Goal: Task Accomplishment & Management: Manage account settings

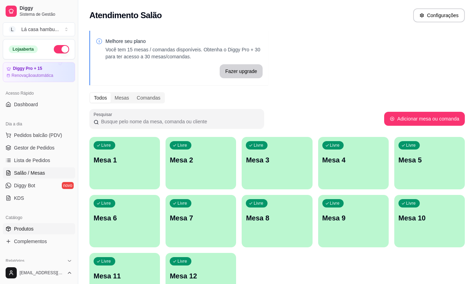
click at [50, 229] on link "Produtos" at bounding box center [39, 228] width 72 height 11
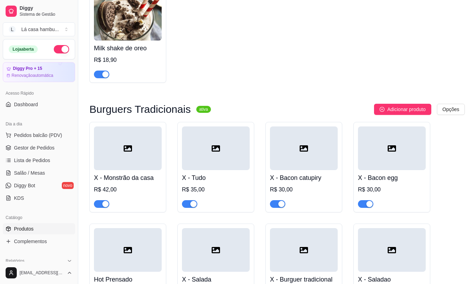
scroll to position [2827, 0]
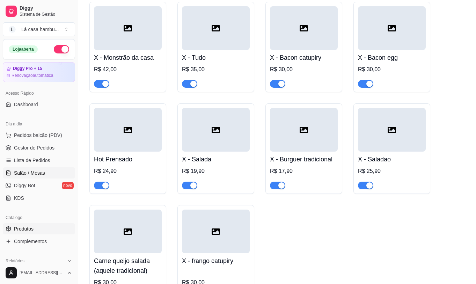
click at [46, 170] on link "Salão / Mesas" at bounding box center [39, 172] width 72 height 11
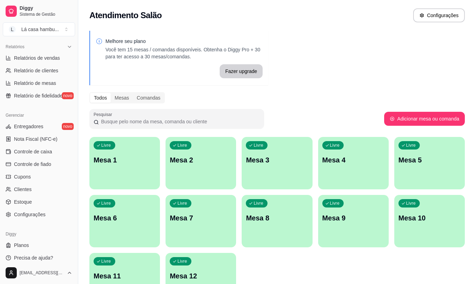
scroll to position [218, 0]
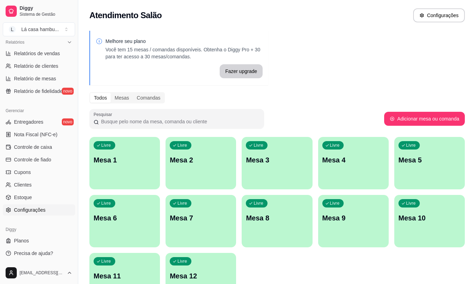
click at [54, 212] on link "Configurações" at bounding box center [39, 209] width 72 height 11
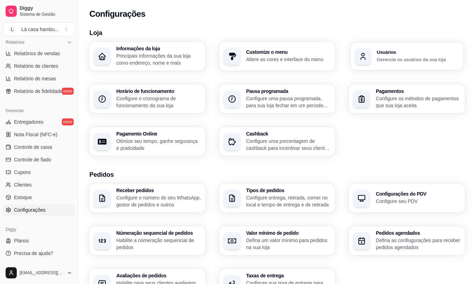
click at [394, 54] on h3 "Usuários" at bounding box center [418, 52] width 82 height 5
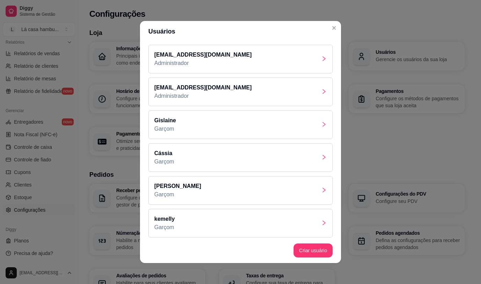
click at [323, 189] on icon "right" at bounding box center [324, 189] width 3 height 5
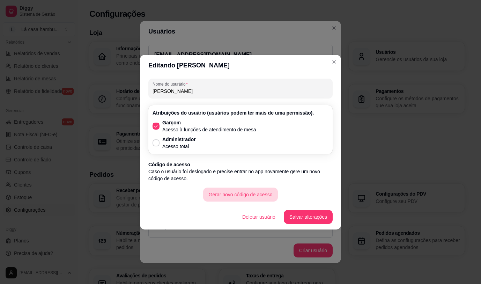
click at [238, 197] on button "Gerar novo código de acesso" at bounding box center [240, 194] width 75 height 14
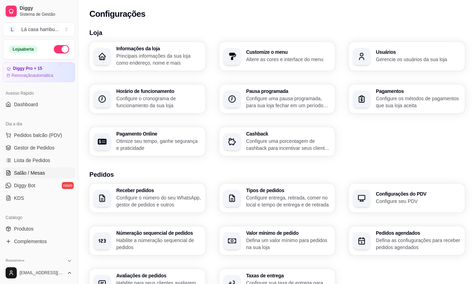
click at [44, 176] on span "Salão / Mesas" at bounding box center [29, 172] width 31 height 7
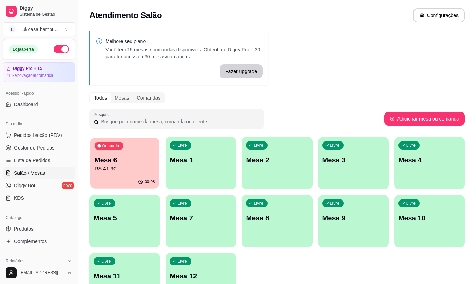
click at [130, 155] on div "Ocupada Mesa 6 R$ 41,90" at bounding box center [124, 157] width 68 height 38
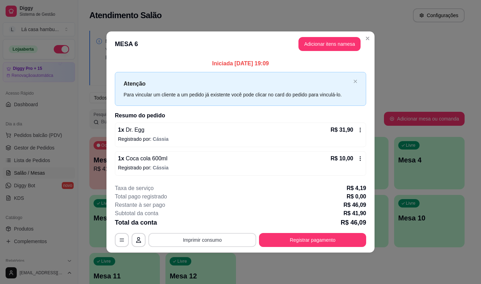
click at [180, 240] on button "Imprimir consumo" at bounding box center [202, 240] width 108 height 14
click at [193, 223] on button "IMPRESSORA" at bounding box center [204, 223] width 49 height 11
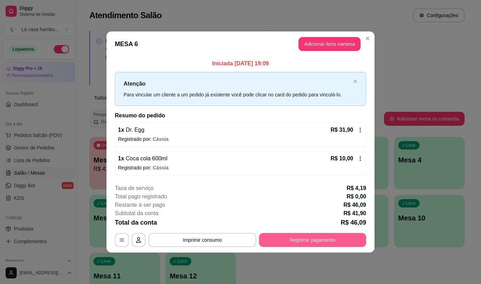
click at [343, 235] on button "Registrar pagamento" at bounding box center [312, 240] width 107 height 14
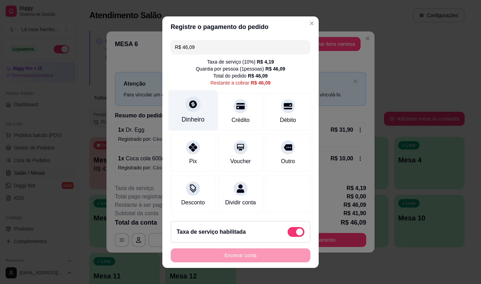
click at [185, 116] on div "Dinheiro" at bounding box center [192, 119] width 23 height 9
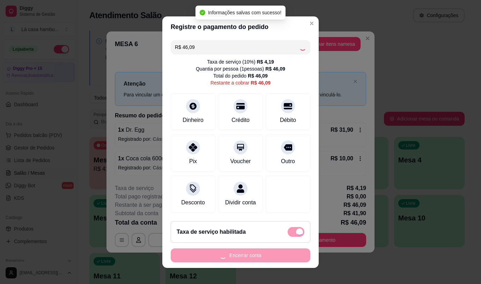
type input "R$ 0,00"
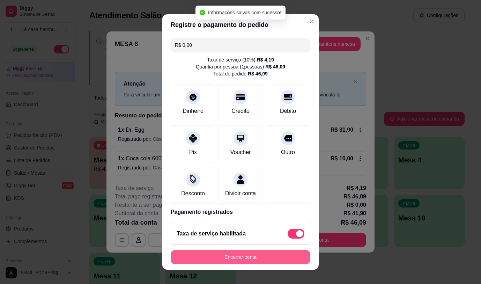
click at [256, 260] on button "Encerrar conta" at bounding box center [241, 257] width 140 height 14
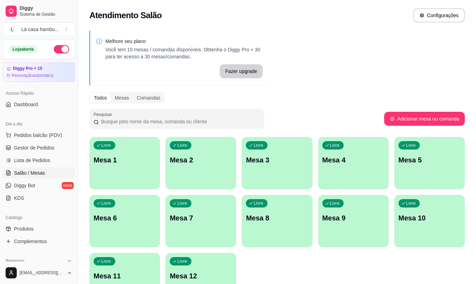
click at [304, 149] on div "Livre Mesa 3" at bounding box center [277, 159] width 71 height 44
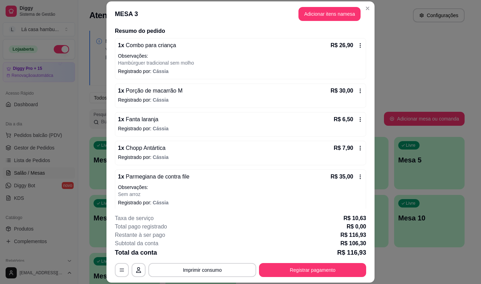
scroll to position [59, 0]
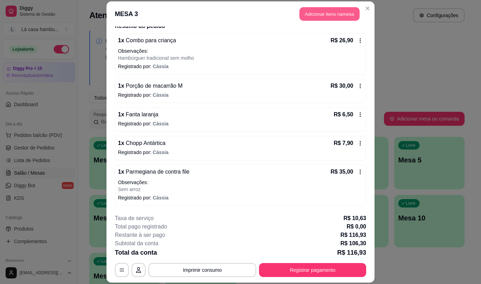
click at [342, 16] on button "Adicionar itens na mesa" at bounding box center [329, 14] width 60 height 14
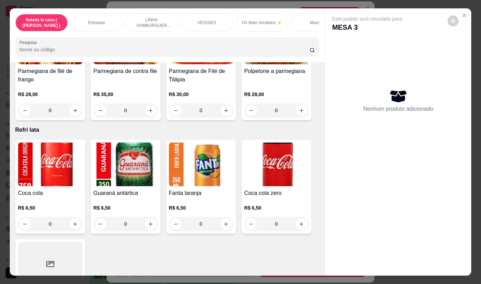
scroll to position [3533, 0]
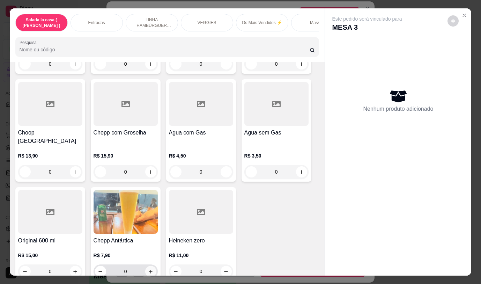
click at [148, 269] on icon "increase-product-quantity" at bounding box center [150, 271] width 5 height 5
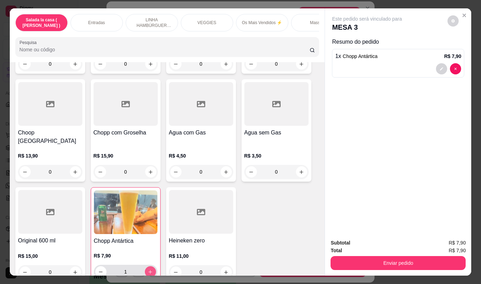
type input "1"
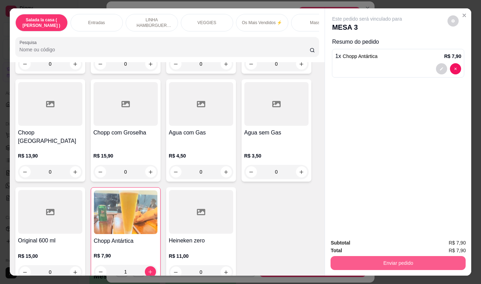
click at [406, 261] on button "Enviar pedido" at bounding box center [398, 263] width 135 height 14
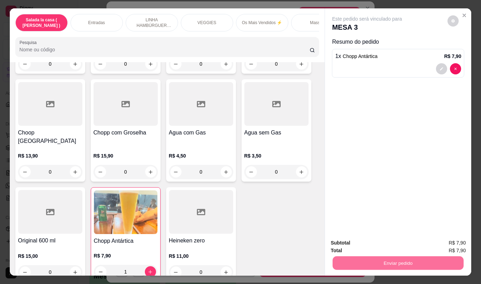
click at [377, 244] on button "Não registrar e enviar pedido" at bounding box center [375, 242] width 71 height 13
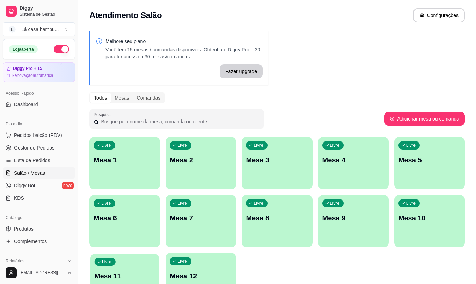
click at [150, 268] on div "Livre Mesa 11" at bounding box center [124, 274] width 68 height 43
click at [288, 161] on p "Mesa 3" at bounding box center [277, 159] width 60 height 9
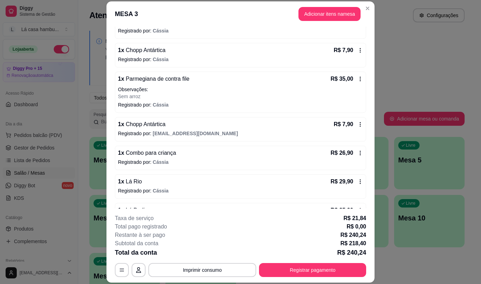
scroll to position [167, 0]
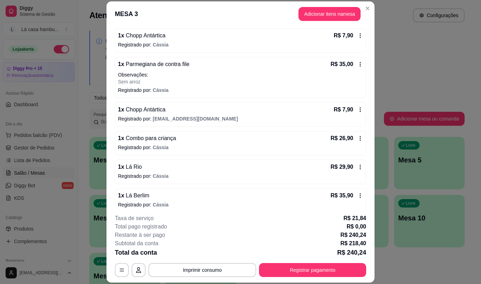
click at [164, 175] on p "Registrado por: [PERSON_NAME]" at bounding box center [240, 175] width 245 height 7
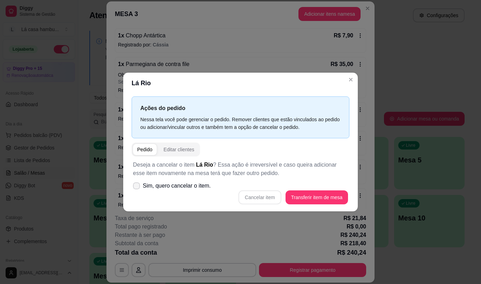
click at [137, 185] on icon at bounding box center [137, 186] width 6 height 4
click at [137, 187] on input "Sim, quero cancelar o item." at bounding box center [135, 189] width 5 height 5
checkbox input "true"
click at [270, 199] on button "Cancelar item" at bounding box center [259, 197] width 43 height 14
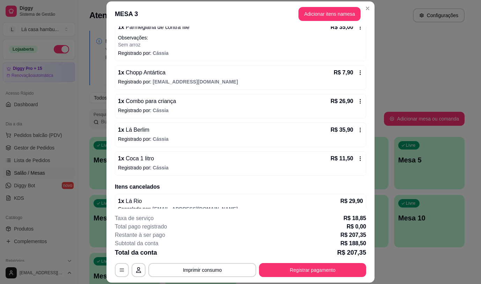
scroll to position [214, 0]
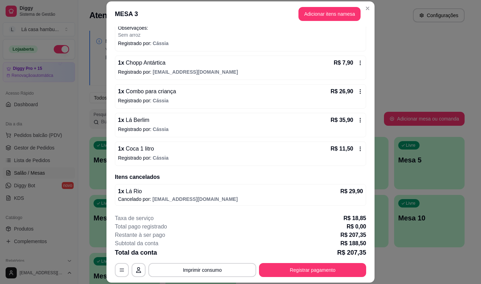
click at [154, 126] on span "Cássia" at bounding box center [161, 129] width 16 height 6
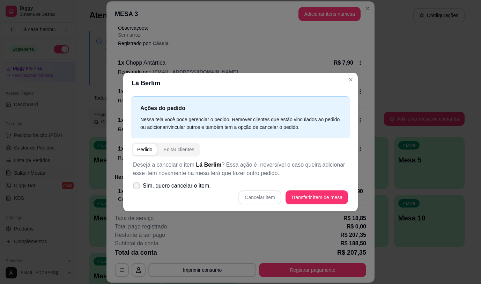
click at [137, 184] on icon at bounding box center [137, 186] width 6 height 4
click at [137, 187] on input "Sim, quero cancelar o item." at bounding box center [135, 189] width 5 height 5
checkbox input "true"
click at [254, 197] on button "Cancelar item" at bounding box center [259, 197] width 43 height 14
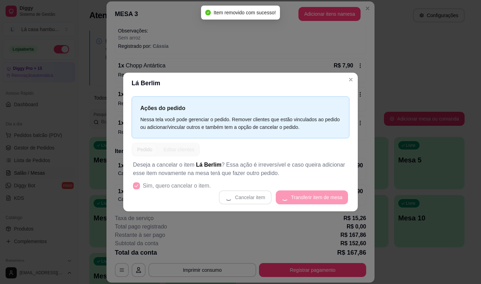
scroll to position [211, 0]
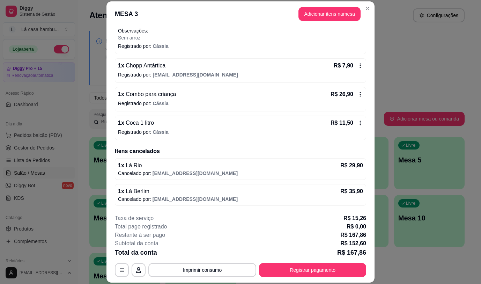
click at [159, 129] on span "Cássia" at bounding box center [161, 132] width 16 height 6
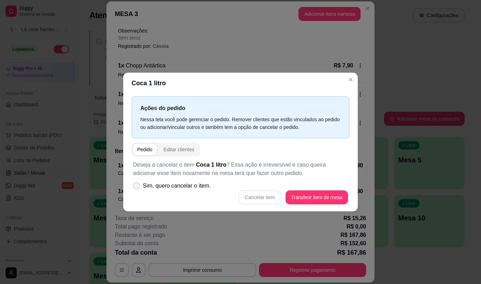
click at [136, 184] on icon at bounding box center [137, 186] width 6 height 4
click at [136, 187] on input "Sim, quero cancelar o item." at bounding box center [135, 189] width 5 height 5
checkbox input "true"
click at [266, 200] on button "Cancelar item" at bounding box center [259, 197] width 43 height 14
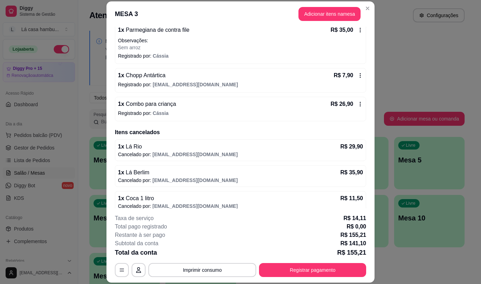
scroll to position [202, 0]
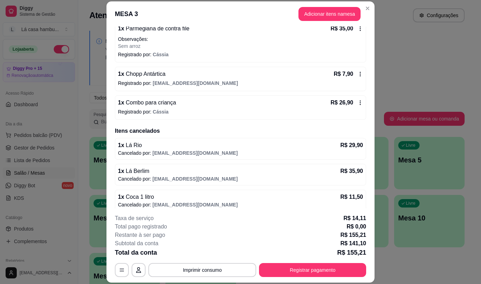
click at [177, 109] on p "Registrado por: [PERSON_NAME]" at bounding box center [240, 111] width 245 height 7
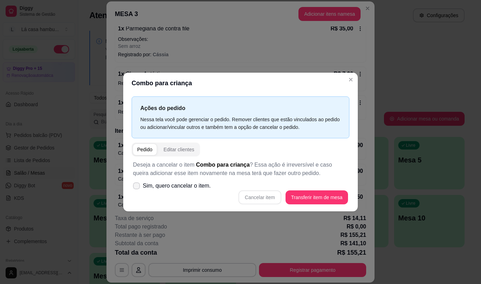
click at [138, 185] on icon at bounding box center [137, 186] width 6 height 4
click at [137, 187] on input "Sim, quero cancelar o item." at bounding box center [135, 189] width 5 height 5
checkbox input "true"
click at [256, 197] on button "Cancelar item" at bounding box center [259, 197] width 43 height 14
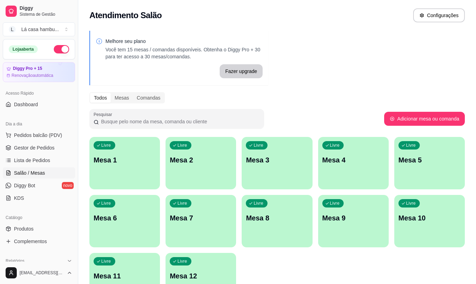
click at [213, 273] on p "Mesa 12" at bounding box center [201, 276] width 62 height 10
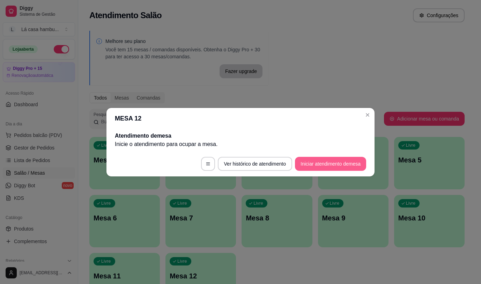
click at [339, 162] on button "Iniciar atendimento de mesa" at bounding box center [330, 164] width 71 height 14
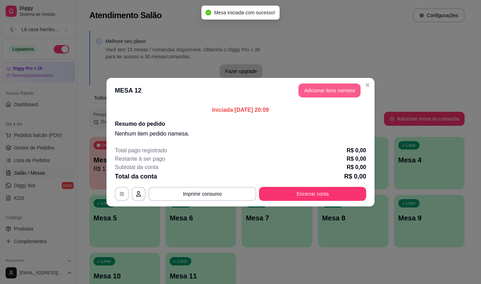
click at [319, 86] on button "Adicionar itens na mesa" at bounding box center [329, 90] width 62 height 14
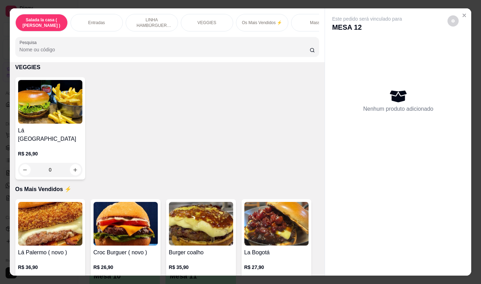
scroll to position [971, 0]
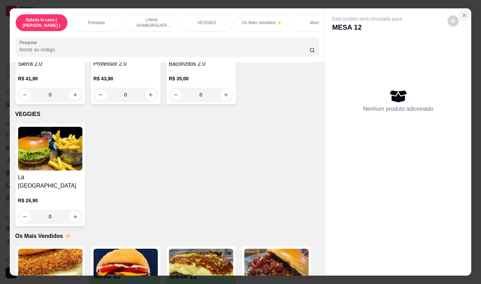
click at [463, 13] on icon "Close" at bounding box center [464, 16] width 6 height 6
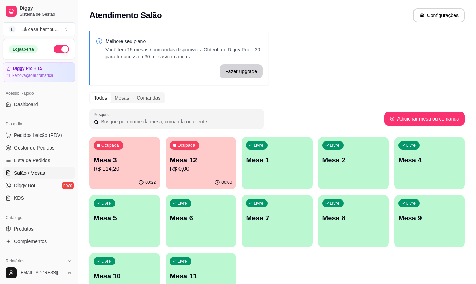
click at [426, 216] on p "Mesa 9" at bounding box center [429, 218] width 62 height 10
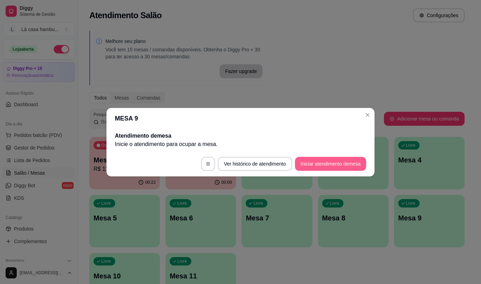
click at [353, 163] on button "Iniciar atendimento de mesa" at bounding box center [330, 164] width 71 height 14
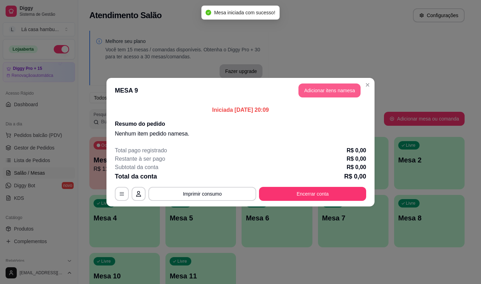
click at [330, 89] on button "Adicionar itens na mesa" at bounding box center [329, 90] width 62 height 14
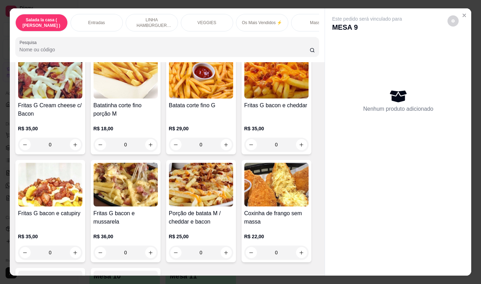
scroll to position [524, 0]
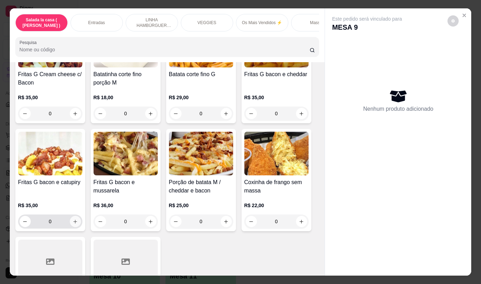
click at [74, 221] on button "increase-product-quantity" at bounding box center [75, 221] width 11 height 11
type input "1"
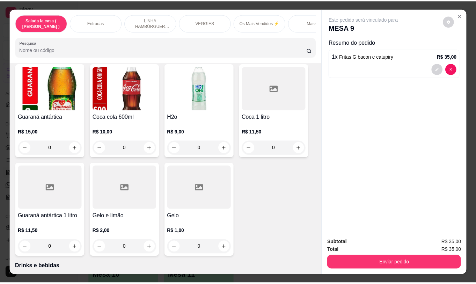
scroll to position [3176, 0]
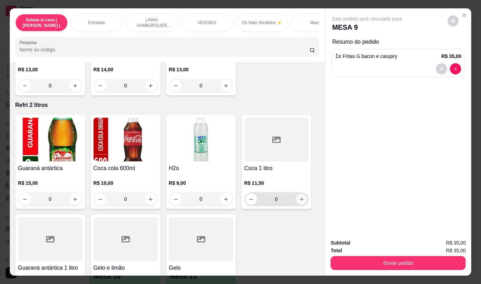
click at [302, 195] on button "increase-product-quantity" at bounding box center [301, 199] width 11 height 11
type input "1"
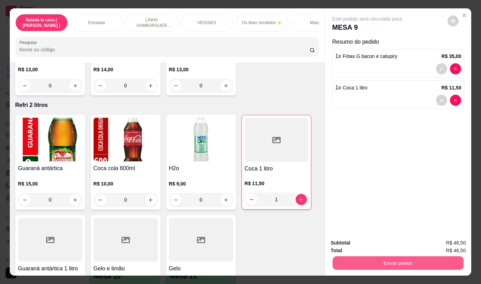
click at [392, 260] on button "Enviar pedido" at bounding box center [398, 263] width 131 height 14
click at [376, 245] on button "Não registrar e enviar pedido" at bounding box center [375, 242] width 73 height 13
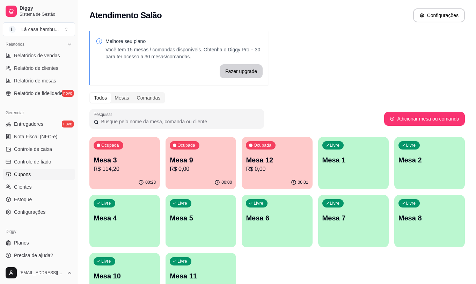
scroll to position [218, 0]
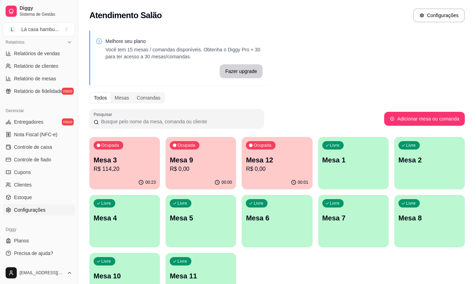
click at [40, 212] on span "Configurações" at bounding box center [29, 209] width 31 height 7
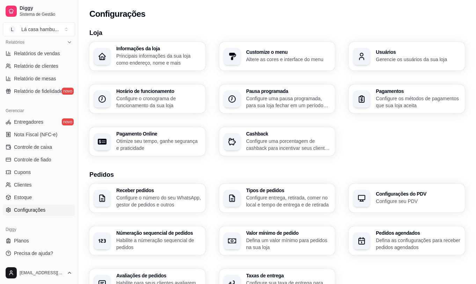
click at [398, 59] on p "Gerencie os usuários da sua loja" at bounding box center [418, 59] width 85 height 7
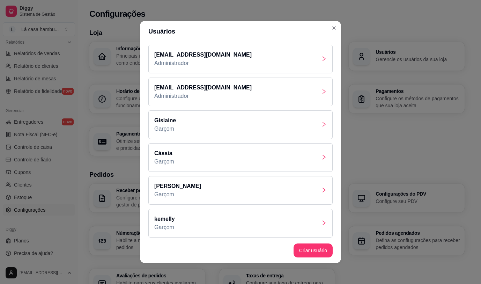
click at [306, 190] on div "[PERSON_NAME]" at bounding box center [240, 190] width 184 height 29
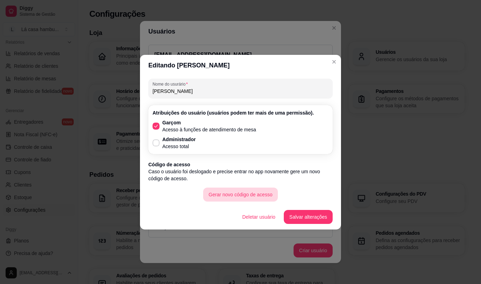
click at [223, 194] on button "Gerar novo código de acesso" at bounding box center [240, 194] width 75 height 14
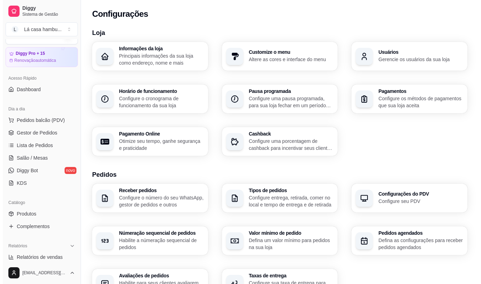
scroll to position [9, 0]
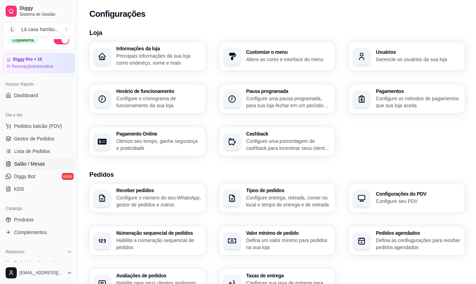
click at [42, 162] on span "Salão / Mesas" at bounding box center [29, 163] width 31 height 7
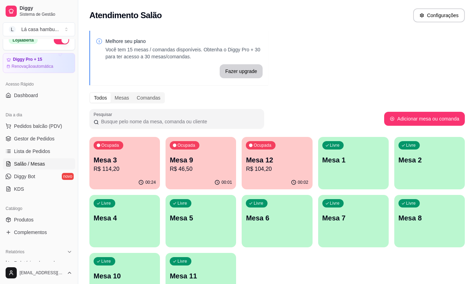
click at [216, 164] on div "Mesa 9 R$ 46,50" at bounding box center [201, 164] width 62 height 18
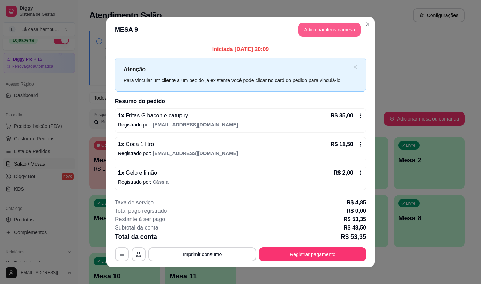
click at [332, 29] on button "Adicionar itens na mesa" at bounding box center [329, 30] width 62 height 14
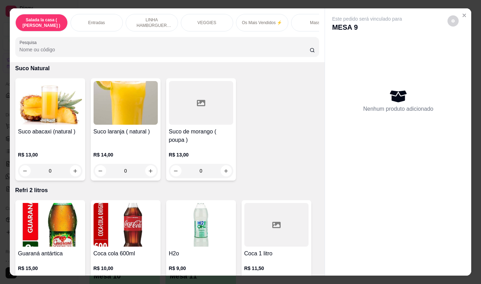
scroll to position [3141, 0]
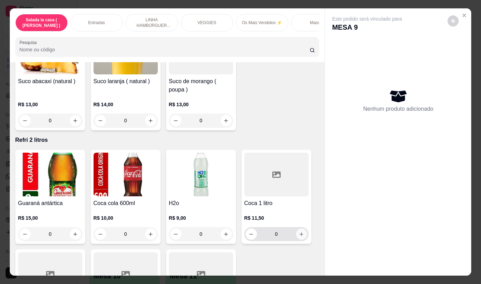
click at [299, 232] on icon "increase-product-quantity" at bounding box center [301, 234] width 4 height 4
type input "1"
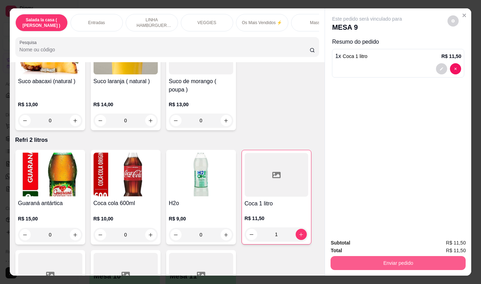
click at [390, 260] on button "Enviar pedido" at bounding box center [398, 263] width 135 height 14
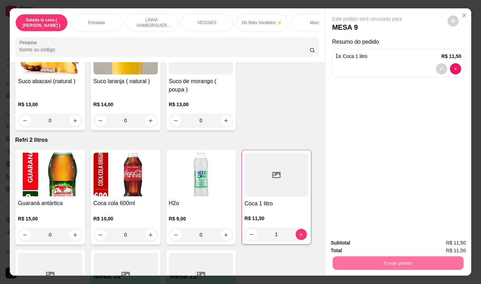
click at [389, 244] on button "Não registrar e enviar pedido" at bounding box center [375, 242] width 71 height 13
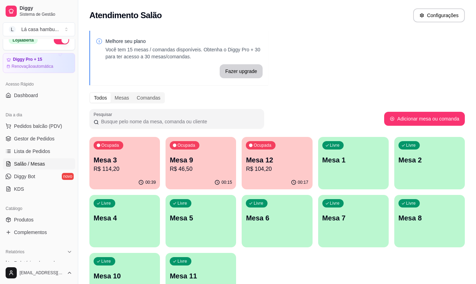
click at [172, 159] on p "Mesa 9" at bounding box center [201, 160] width 62 height 10
click at [110, 176] on div "00:49" at bounding box center [124, 183] width 71 height 14
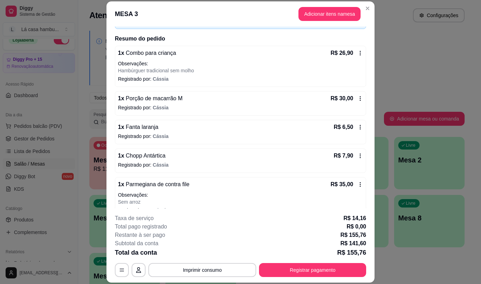
scroll to position [12, 0]
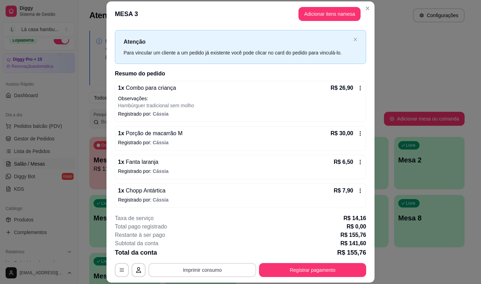
click at [230, 268] on button "Imprimir consumo" at bounding box center [202, 270] width 108 height 14
click at [217, 252] on button "IMPRESSORA" at bounding box center [201, 253] width 49 height 11
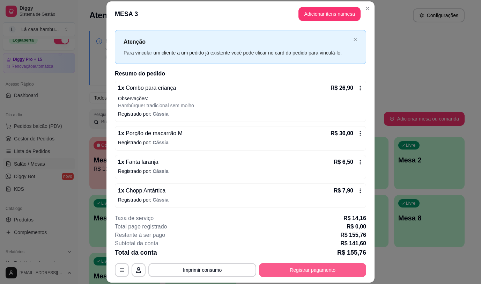
click at [266, 271] on button "Registrar pagamento" at bounding box center [312, 270] width 107 height 14
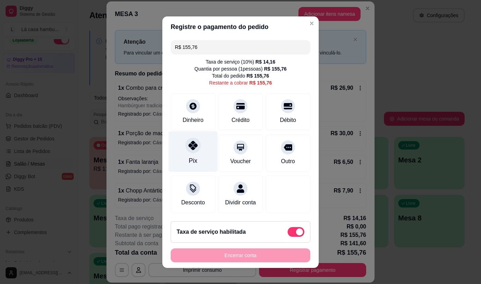
click at [184, 151] on div "Pix" at bounding box center [193, 151] width 49 height 41
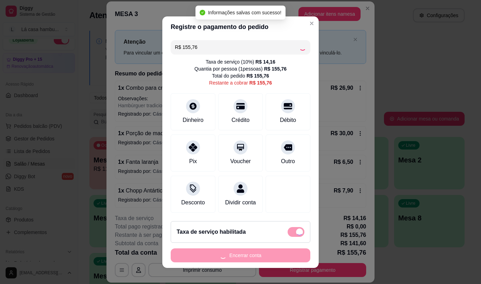
type input "R$ 0,00"
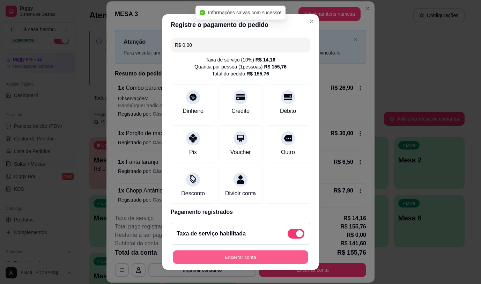
click at [217, 256] on button "Encerrar conta" at bounding box center [240, 257] width 135 height 14
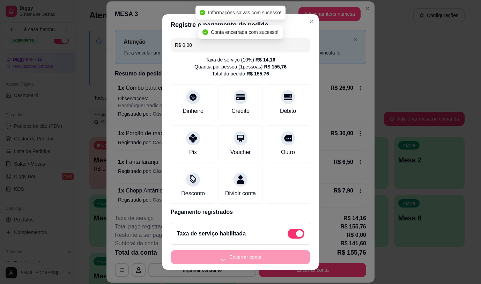
scroll to position [0, 0]
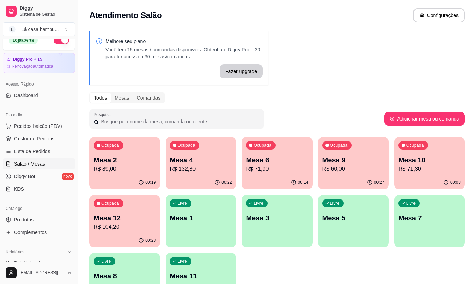
click at [117, 216] on p "Mesa 12" at bounding box center [125, 218] width 62 height 10
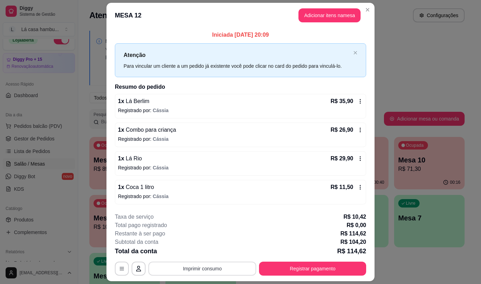
click at [200, 265] on button "Imprimir consumo" at bounding box center [202, 268] width 108 height 14
click at [205, 255] on button "IMPRESSORA" at bounding box center [201, 252] width 49 height 11
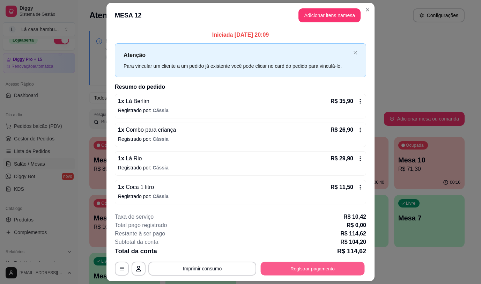
click at [286, 271] on button "Registrar pagamento" at bounding box center [313, 269] width 104 height 14
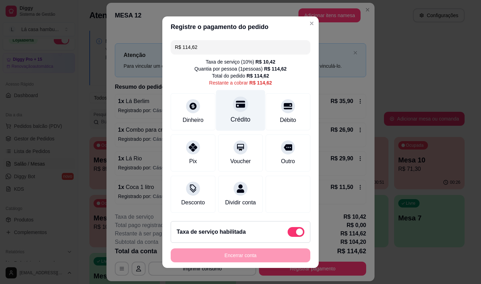
click at [236, 102] on icon at bounding box center [240, 104] width 9 height 7
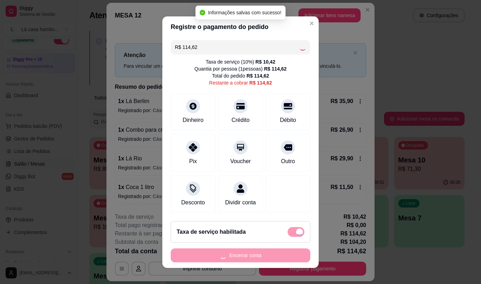
type input "R$ 0,00"
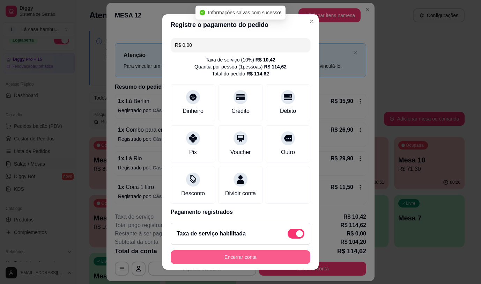
click at [237, 254] on button "Encerrar conta" at bounding box center [241, 257] width 140 height 14
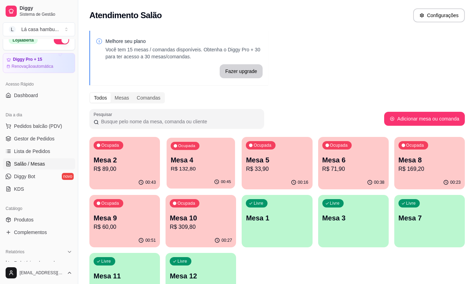
click at [193, 180] on div "00:45" at bounding box center [200, 181] width 68 height 13
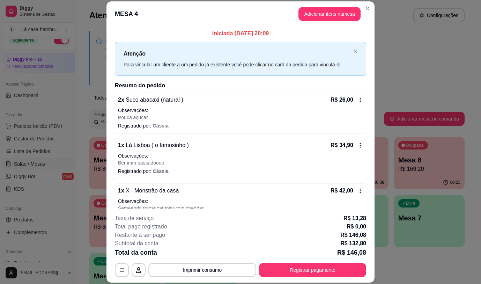
click at [173, 262] on div "**********" at bounding box center [240, 245] width 251 height 63
click at [173, 270] on button "Imprimir consumo" at bounding box center [202, 270] width 108 height 14
click at [204, 253] on button "IMPRESSORA" at bounding box center [202, 253] width 51 height 11
click at [190, 269] on button "Imprimir consumo" at bounding box center [202, 270] width 108 height 14
click at [194, 253] on button "IMPRESSORA" at bounding box center [202, 253] width 51 height 11
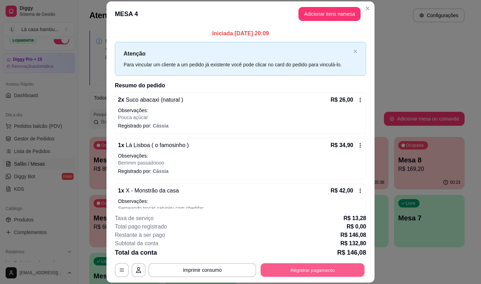
click at [314, 270] on button "Registrar pagamento" at bounding box center [313, 270] width 104 height 14
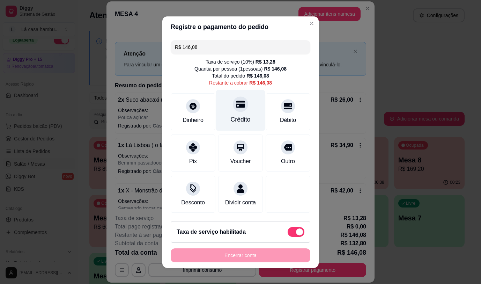
click at [233, 99] on div at bounding box center [240, 103] width 15 height 15
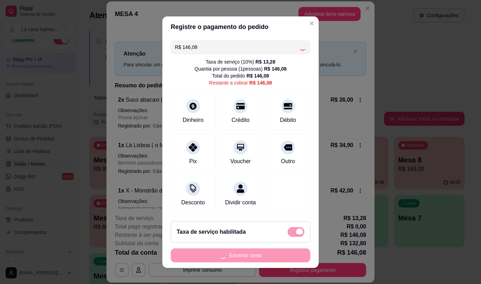
type input "R$ 0,00"
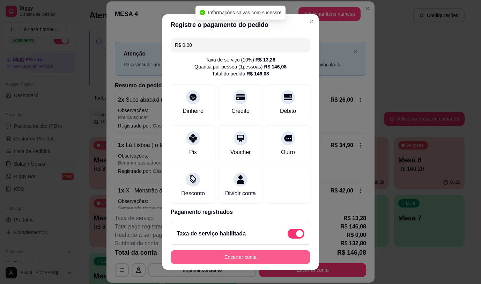
click at [227, 254] on button "Encerrar conta" at bounding box center [241, 257] width 140 height 14
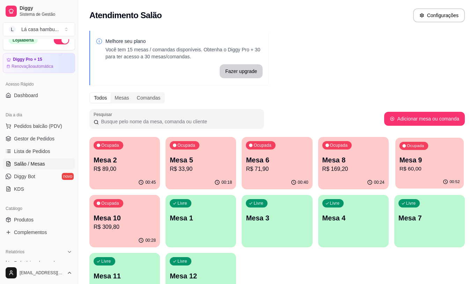
click at [423, 166] on p "R$ 60,00" at bounding box center [429, 169] width 60 height 8
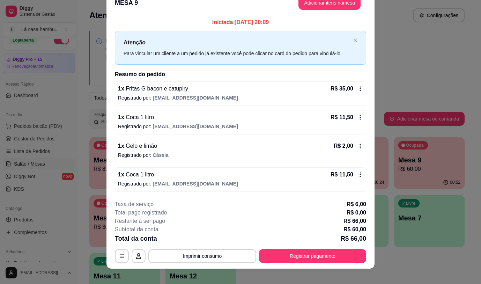
scroll to position [20, 0]
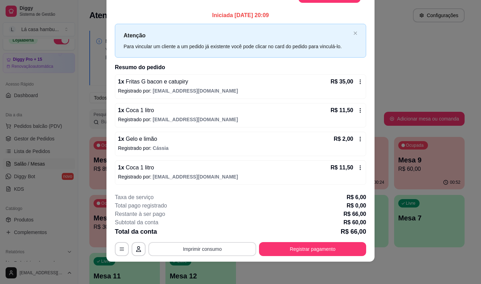
click at [231, 249] on button "Imprimir consumo" at bounding box center [202, 249] width 108 height 14
click at [221, 230] on button "IMPRESSORA" at bounding box center [202, 232] width 51 height 11
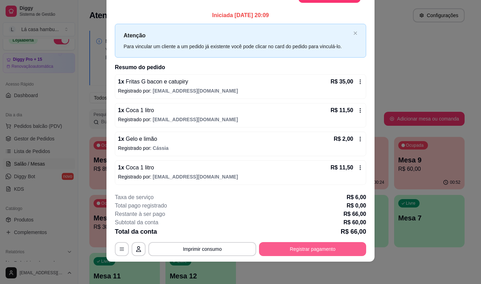
click at [333, 255] on button "Registrar pagamento" at bounding box center [312, 249] width 107 height 14
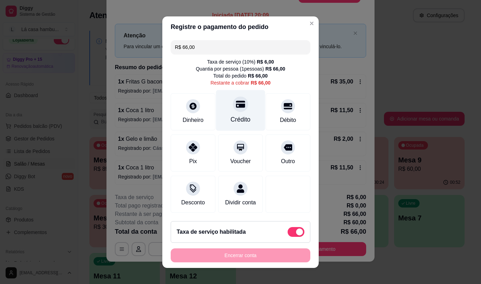
click at [234, 115] on div "Crédito" at bounding box center [241, 119] width 20 height 9
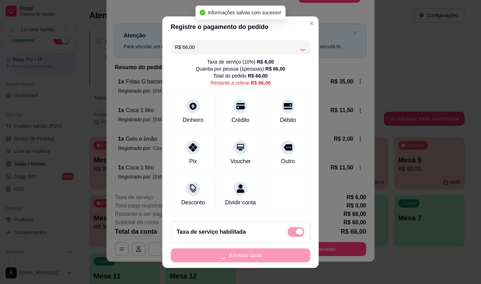
type input "R$ 0,00"
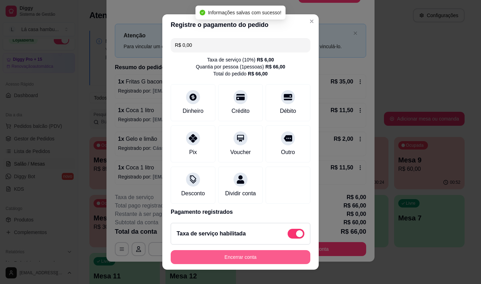
click at [233, 259] on button "Encerrar conta" at bounding box center [241, 257] width 140 height 14
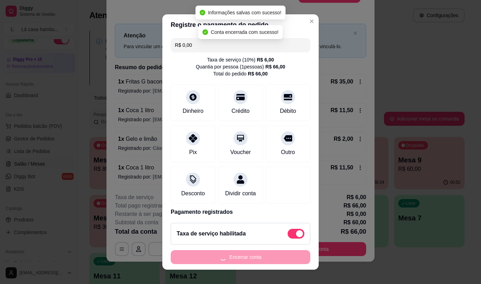
scroll to position [0, 0]
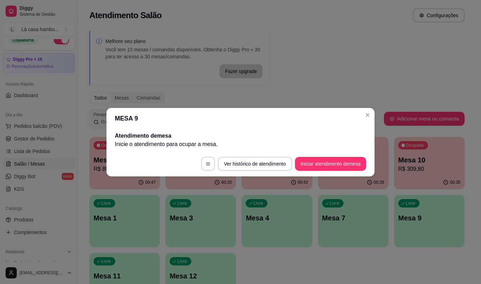
click at [429, 59] on div "Melhore seu plano Você tem 15 mesas / comandas disponíveis. Obtenha o Diggy Pro…" at bounding box center [277, 170] width 398 height 287
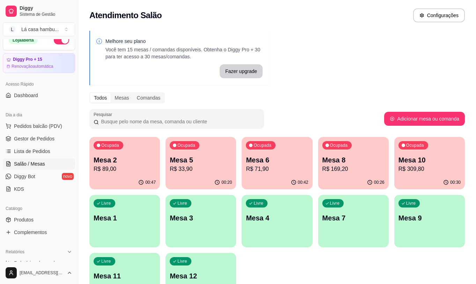
click at [109, 156] on p "Mesa 2" at bounding box center [125, 160] width 62 height 10
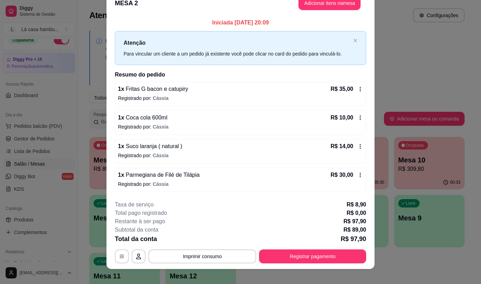
scroll to position [20, 0]
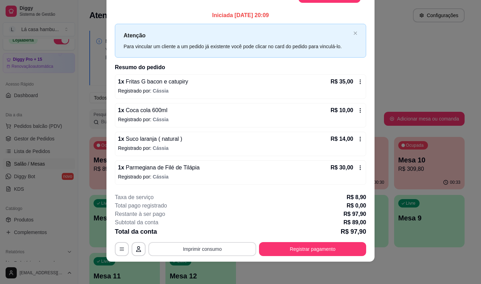
click at [184, 246] on button "Imprimir consumo" at bounding box center [202, 249] width 108 height 14
click at [187, 233] on button "IMPRESSORA" at bounding box center [201, 232] width 49 height 11
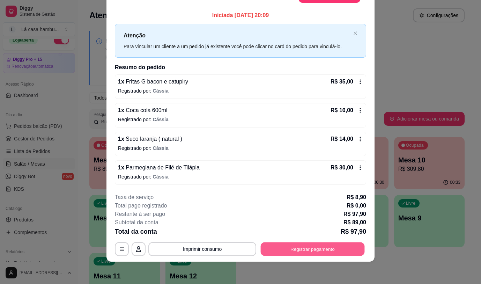
click at [319, 249] on button "Registrar pagamento" at bounding box center [313, 249] width 104 height 14
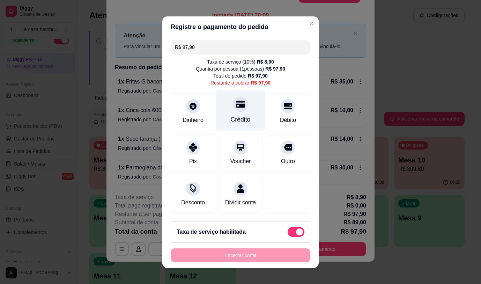
click at [233, 106] on div at bounding box center [240, 103] width 15 height 15
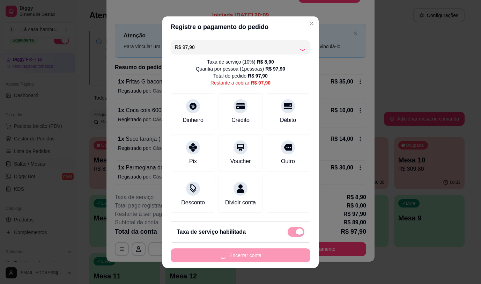
type input "R$ 0,00"
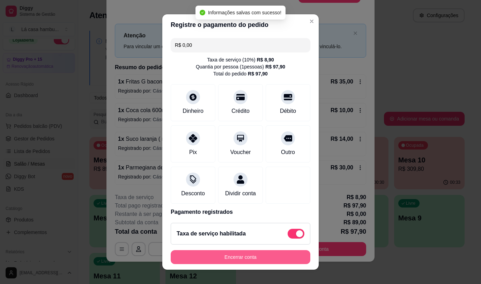
click at [222, 260] on button "Encerrar conta" at bounding box center [241, 257] width 140 height 14
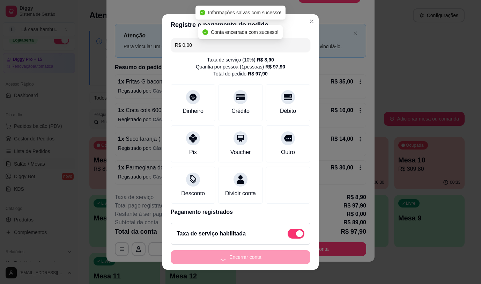
scroll to position [0, 0]
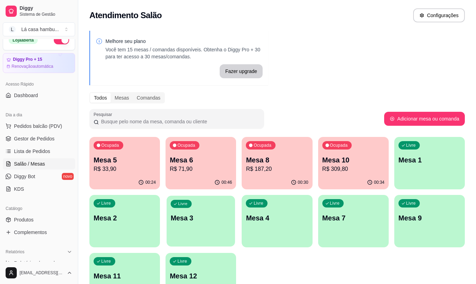
click at [193, 222] on p "Mesa 3" at bounding box center [201, 217] width 60 height 9
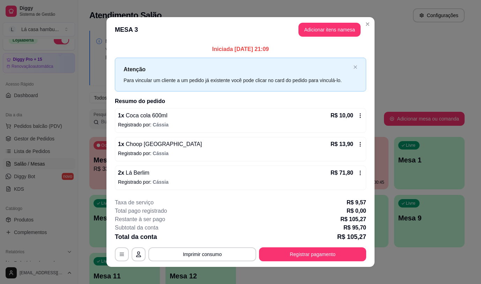
click at [163, 180] on span "Cássia" at bounding box center [161, 182] width 16 height 6
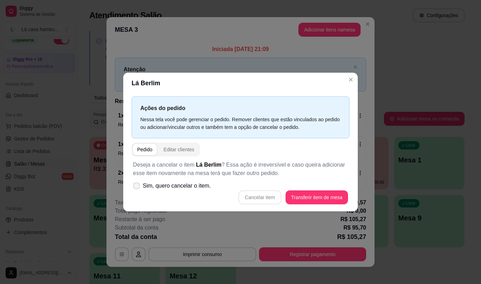
click at [141, 186] on label "Sim, quero cancelar o item." at bounding box center [171, 186] width 83 height 14
click at [137, 187] on input "Sim, quero cancelar o item." at bounding box center [135, 189] width 5 height 5
checkbox input "true"
click at [251, 199] on button "Cancelar item" at bounding box center [259, 197] width 43 height 14
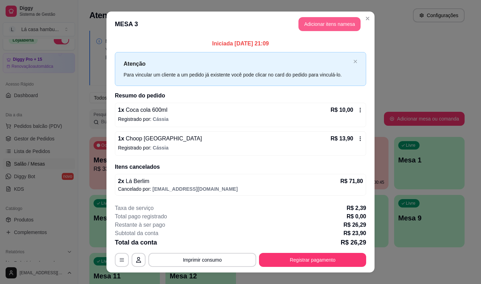
click at [321, 27] on button "Adicionar itens na mesa" at bounding box center [329, 24] width 62 height 14
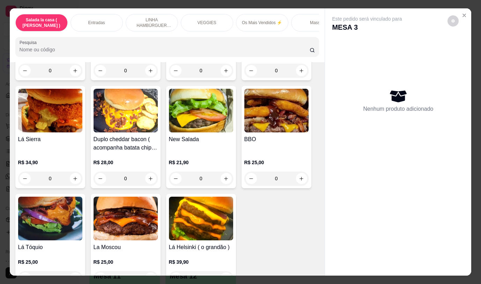
scroll to position [1525, 0]
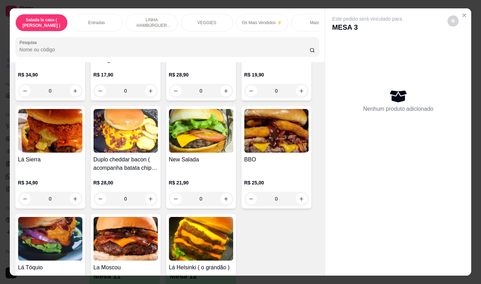
click at [77, 192] on div "0" at bounding box center [50, 199] width 64 height 14
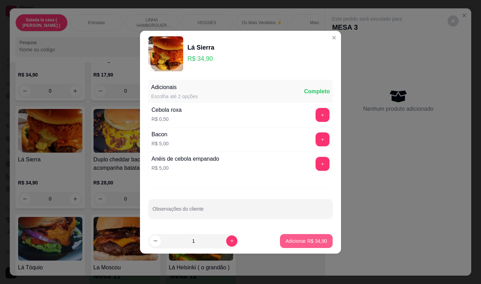
click at [291, 240] on p "Adicionar R$ 34,90" at bounding box center [307, 240] width 42 height 7
type input "1"
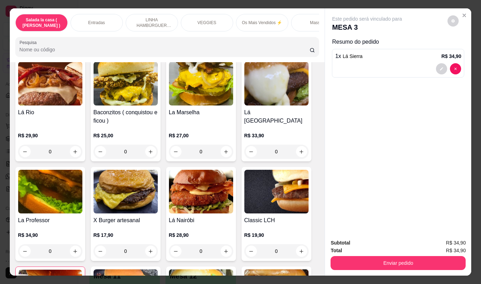
scroll to position [1271, 0]
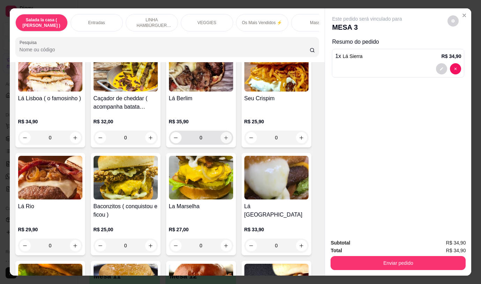
click at [223, 135] on icon "increase-product-quantity" at bounding box center [225, 137] width 5 height 5
type input "1"
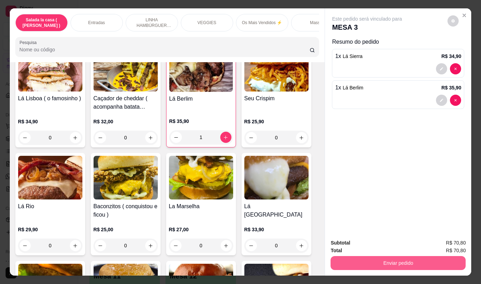
click at [381, 260] on button "Enviar pedido" at bounding box center [398, 263] width 135 height 14
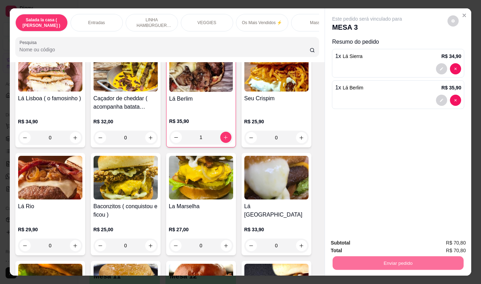
click at [374, 242] on button "Não registrar e enviar pedido" at bounding box center [375, 242] width 71 height 13
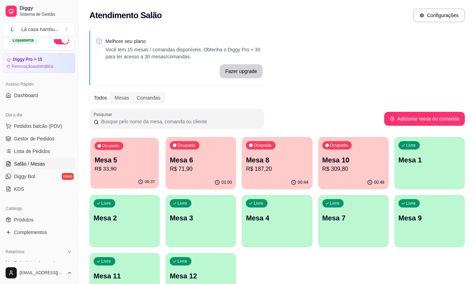
click at [121, 182] on div "00:37" at bounding box center [124, 181] width 68 height 13
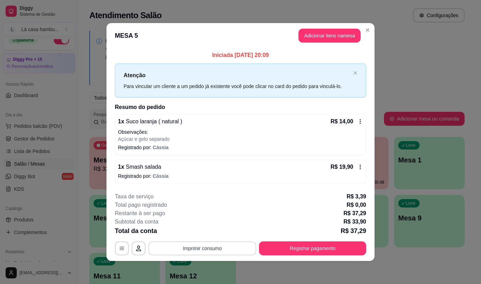
click at [205, 251] on button "Imprimir consumo" at bounding box center [202, 248] width 108 height 14
click at [204, 229] on button "IMPRESSORA" at bounding box center [204, 232] width 51 height 11
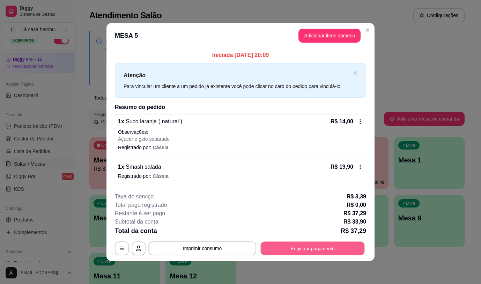
click at [302, 250] on button "Registrar pagamento" at bounding box center [313, 249] width 104 height 14
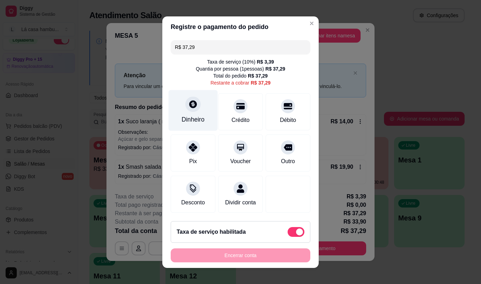
click at [190, 108] on div at bounding box center [192, 103] width 15 height 15
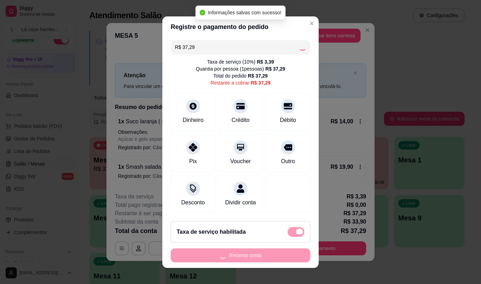
type input "R$ 0,00"
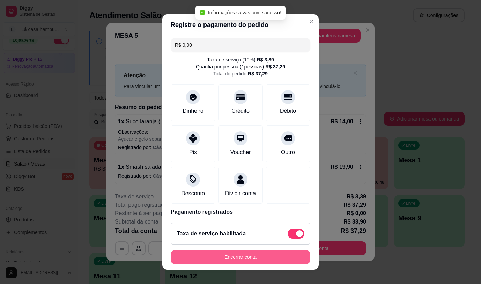
click at [276, 256] on button "Encerrar conta" at bounding box center [241, 257] width 140 height 14
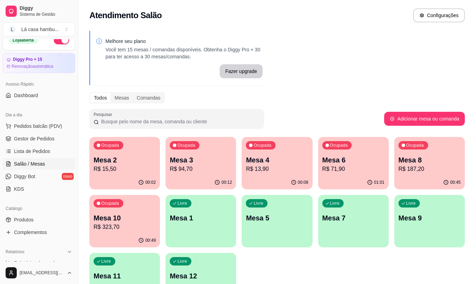
click at [140, 163] on p "Mesa 2" at bounding box center [125, 160] width 62 height 10
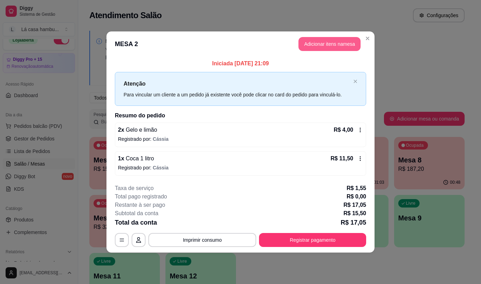
click at [345, 44] on button "Adicionar itens na mesa" at bounding box center [329, 44] width 62 height 14
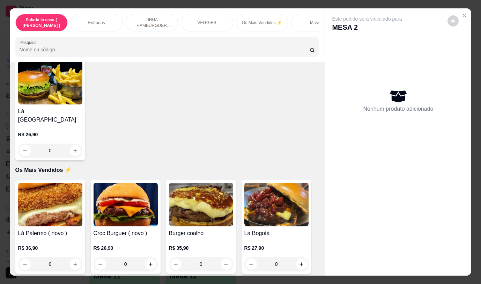
scroll to position [1044, 0]
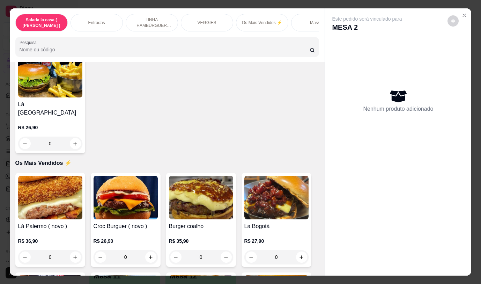
click at [224, 251] on div "0" at bounding box center [201, 257] width 64 height 14
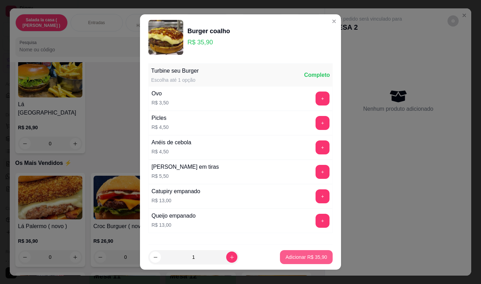
click at [288, 257] on p "Adicionar R$ 35,90" at bounding box center [307, 256] width 42 height 7
type input "1"
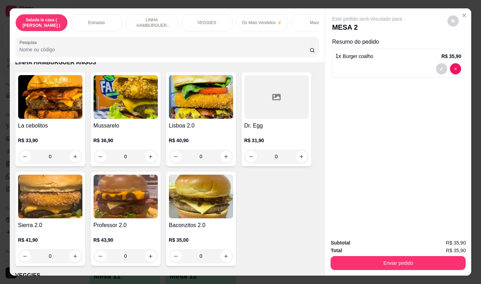
scroll to position [716, 0]
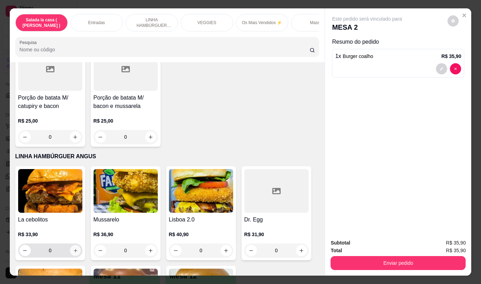
click at [75, 249] on button "increase-product-quantity" at bounding box center [75, 250] width 11 height 11
type input "1"
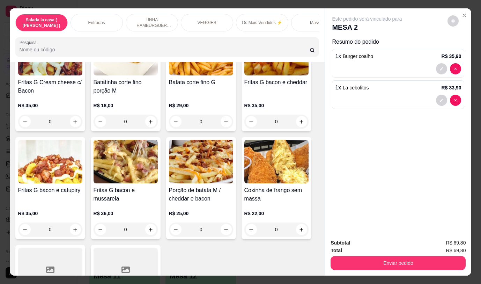
scroll to position [475, 0]
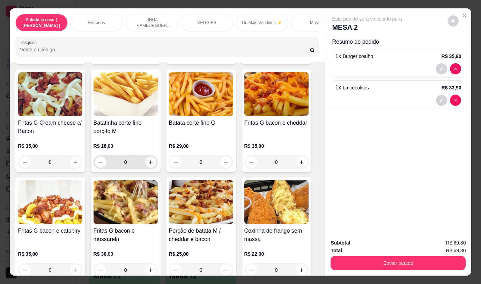
click at [149, 164] on icon "increase-product-quantity" at bounding box center [151, 162] width 4 height 4
type input "1"
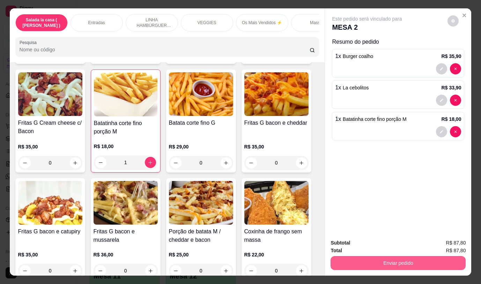
click at [370, 261] on button "Enviar pedido" at bounding box center [398, 263] width 135 height 14
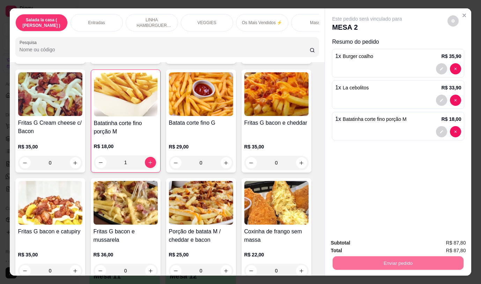
click at [375, 239] on button "Não registrar e enviar pedido" at bounding box center [375, 242] width 73 height 13
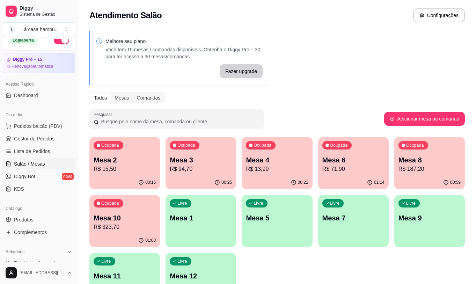
click at [120, 217] on p "Mesa 10" at bounding box center [125, 218] width 62 height 10
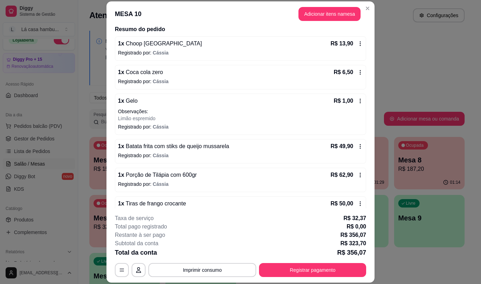
scroll to position [57, 0]
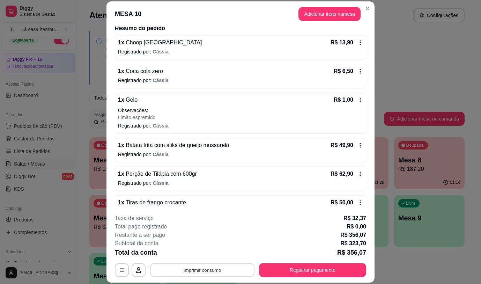
click at [226, 273] on button "Imprimir consumo" at bounding box center [202, 270] width 105 height 14
click at [206, 255] on button "IMPRESSORA" at bounding box center [202, 253] width 51 height 11
click at [344, 16] on button "Adicionar itens na mesa" at bounding box center [329, 14] width 60 height 14
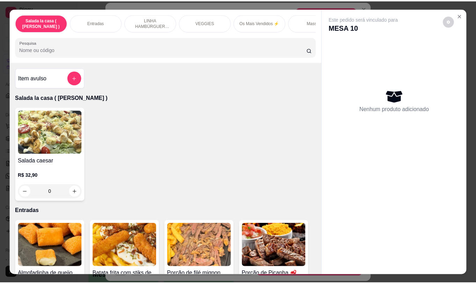
scroll to position [3533, 0]
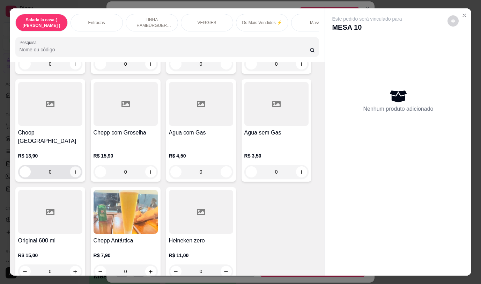
click at [75, 169] on icon "increase-product-quantity" at bounding box center [75, 171] width 5 height 5
type input "1"
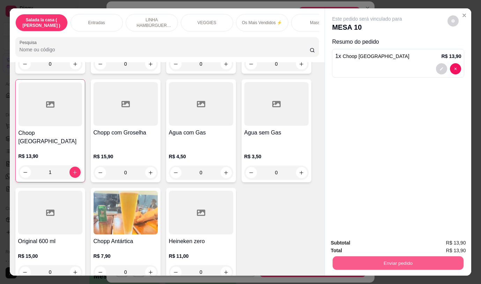
click at [433, 262] on button "Enviar pedido" at bounding box center [398, 263] width 131 height 14
click at [381, 241] on button "Não registrar e enviar pedido" at bounding box center [375, 242] width 71 height 13
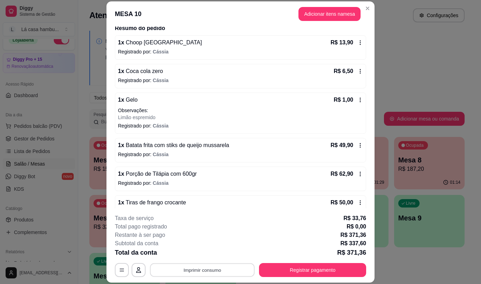
click at [221, 268] on button "Imprimir consumo" at bounding box center [202, 270] width 105 height 14
click at [210, 253] on button "IMPRESSORA" at bounding box center [201, 253] width 49 height 11
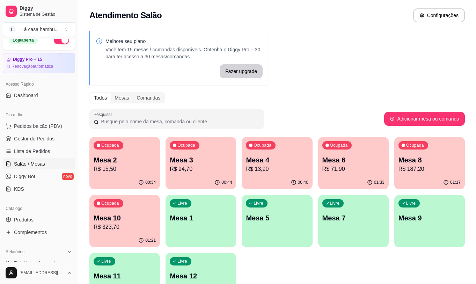
click at [198, 168] on p "R$ 94,70" at bounding box center [201, 169] width 62 height 8
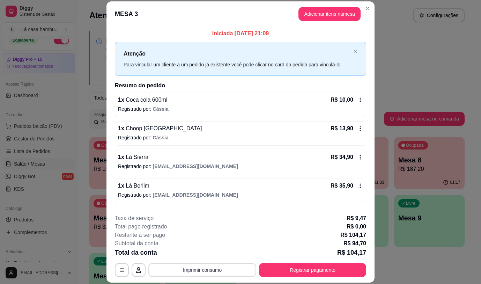
click at [188, 269] on button "Imprimir consumo" at bounding box center [202, 270] width 108 height 14
click at [190, 253] on button "IMPRESSORA" at bounding box center [202, 253] width 51 height 11
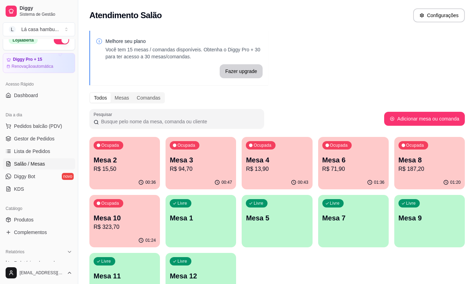
click at [259, 171] on p "R$ 13,90" at bounding box center [277, 169] width 62 height 8
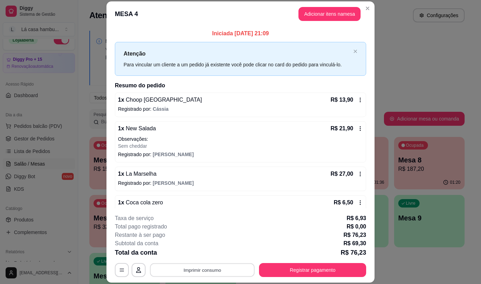
click at [210, 274] on button "Imprimir consumo" at bounding box center [202, 270] width 105 height 14
click at [205, 255] on button "IMPRESSORA" at bounding box center [202, 253] width 51 height 11
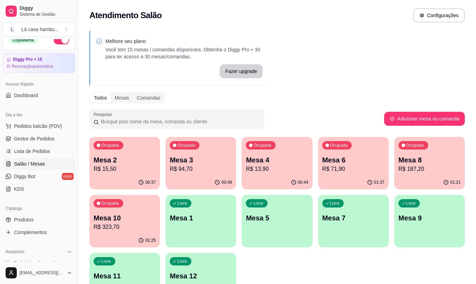
click at [361, 169] on p "R$ 71,90" at bounding box center [353, 169] width 62 height 8
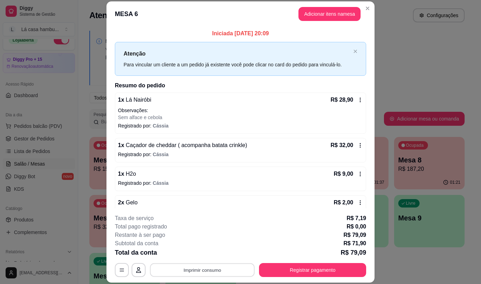
click at [212, 271] on button "Imprimir consumo" at bounding box center [202, 270] width 105 height 14
click at [210, 254] on button "IMPRESSORA" at bounding box center [202, 253] width 51 height 11
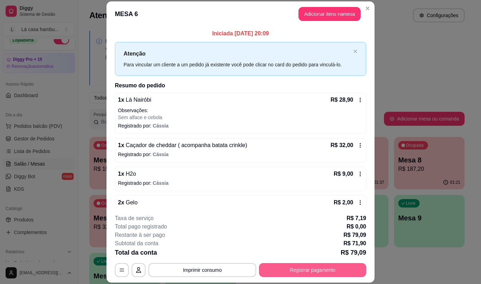
click at [299, 268] on button "Registrar pagamento" at bounding box center [312, 270] width 107 height 14
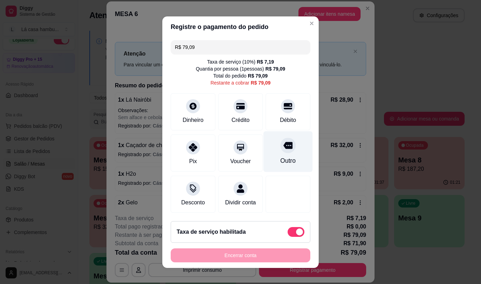
click at [283, 147] on icon at bounding box center [287, 145] width 9 height 9
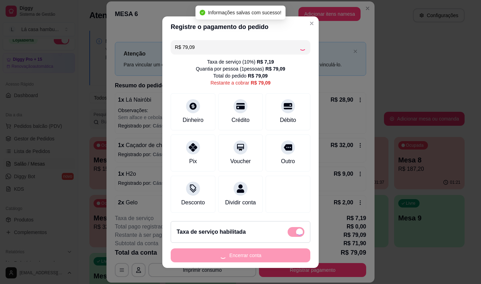
type input "R$ 0,00"
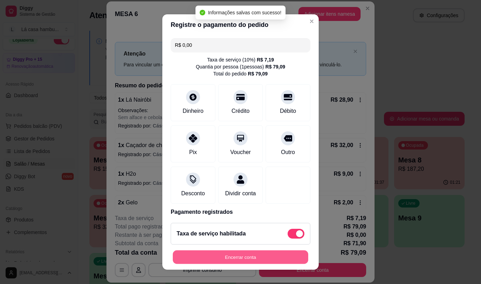
click at [247, 259] on button "Encerrar conta" at bounding box center [240, 257] width 135 height 14
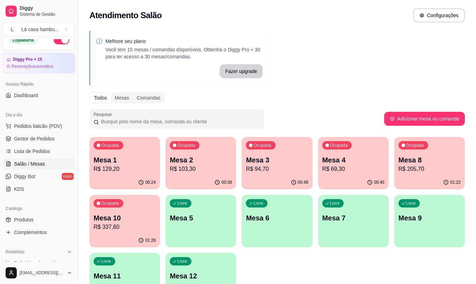
click at [125, 220] on p "Mesa 10" at bounding box center [125, 218] width 62 height 10
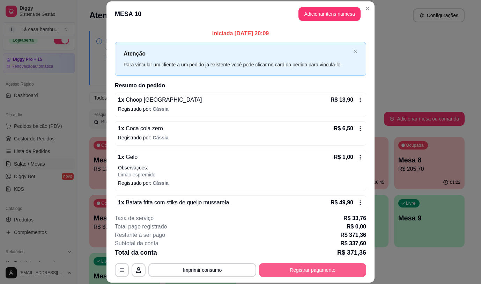
click at [298, 272] on button "Registrar pagamento" at bounding box center [312, 270] width 107 height 14
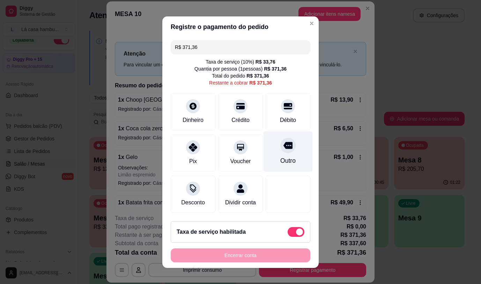
click at [283, 144] on icon at bounding box center [287, 145] width 9 height 7
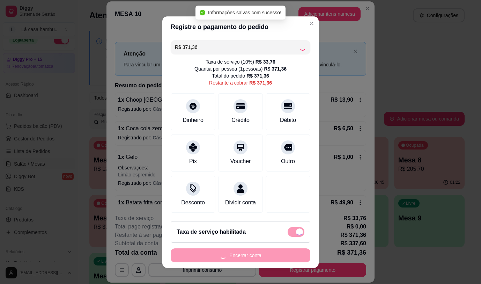
type input "R$ 0,00"
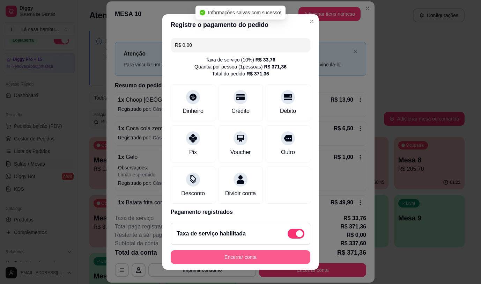
click at [246, 259] on button "Encerrar conta" at bounding box center [241, 257] width 140 height 14
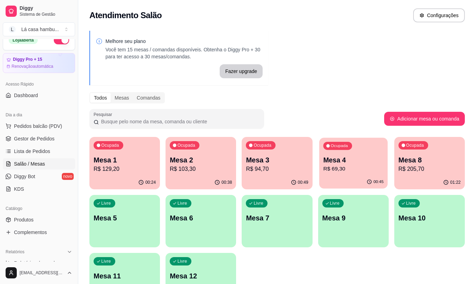
click at [357, 169] on p "R$ 69,30" at bounding box center [353, 169] width 60 height 8
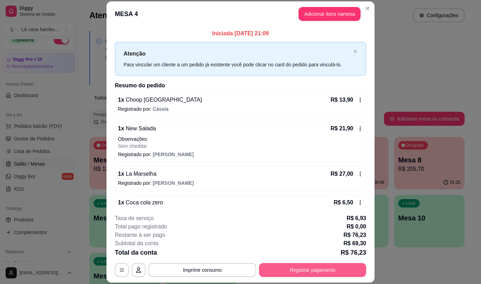
click at [312, 267] on button "Registrar pagamento" at bounding box center [312, 270] width 107 height 14
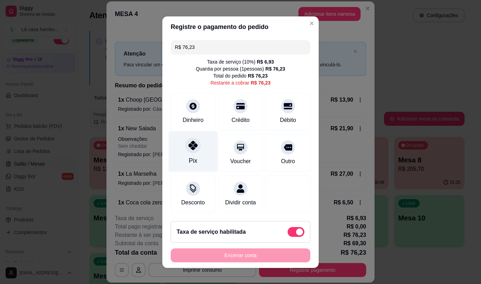
click at [187, 150] on div at bounding box center [192, 145] width 15 height 15
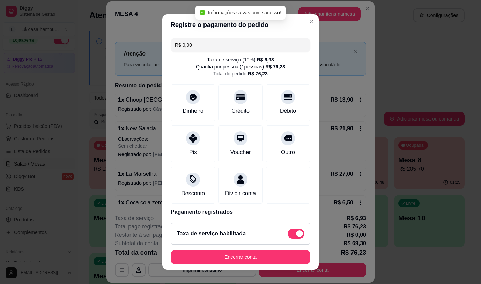
type input "R$ 0,00"
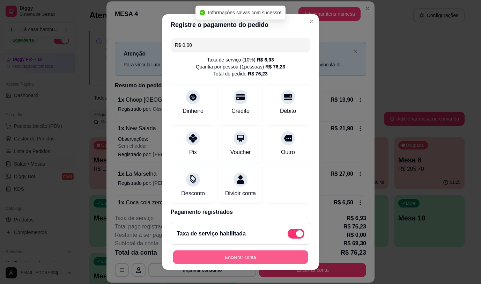
click at [233, 255] on button "Encerrar conta" at bounding box center [240, 257] width 135 height 14
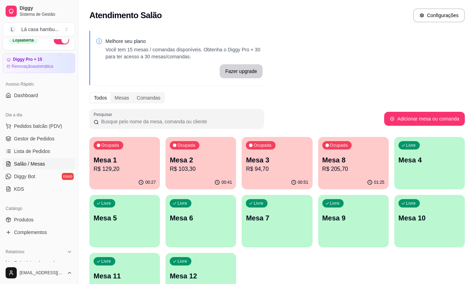
click at [220, 165] on p "R$ 103,30" at bounding box center [201, 169] width 62 height 8
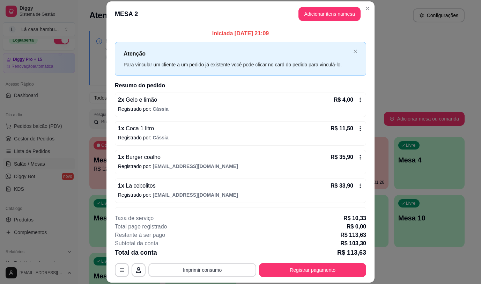
click at [195, 269] on button "Imprimir consumo" at bounding box center [202, 270] width 108 height 14
click at [199, 255] on button "IMPRESSORA" at bounding box center [201, 253] width 49 height 11
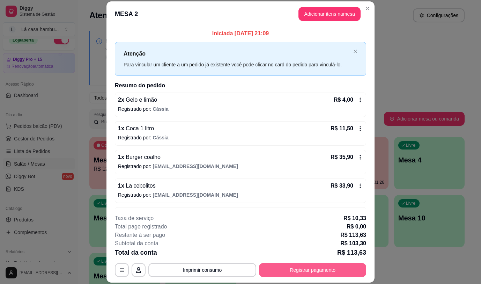
click at [331, 271] on button "Registrar pagamento" at bounding box center [312, 270] width 107 height 14
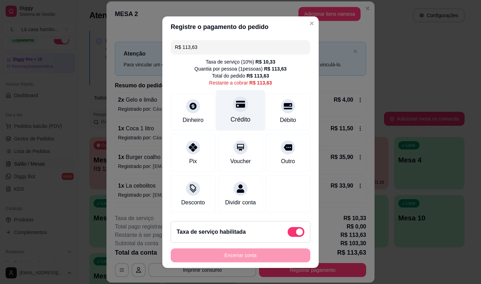
click at [234, 107] on div at bounding box center [240, 103] width 15 height 15
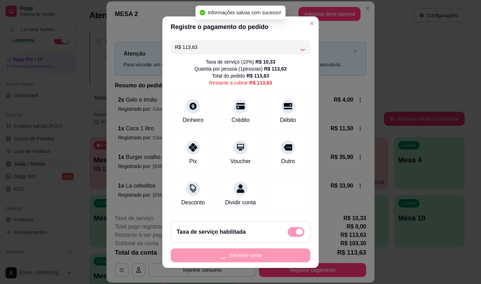
type input "R$ 0,00"
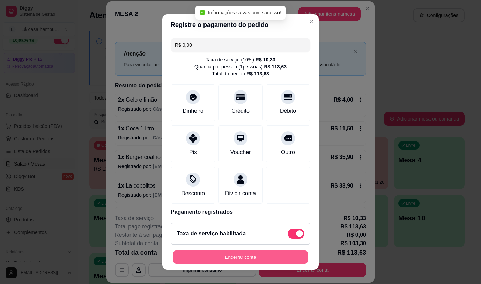
click at [279, 258] on button "Encerrar conta" at bounding box center [240, 257] width 135 height 14
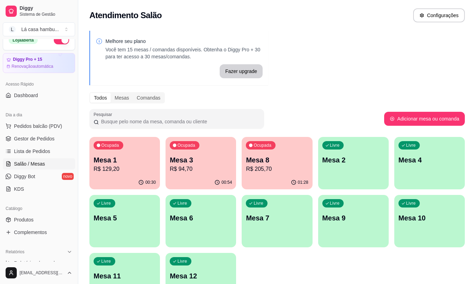
click at [260, 148] on p "Ocupada" at bounding box center [262, 145] width 18 height 6
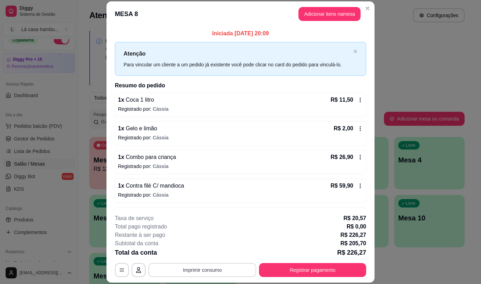
click at [231, 272] on button "Imprimir consumo" at bounding box center [202, 270] width 108 height 14
click at [210, 253] on button "IMPRESSORA" at bounding box center [202, 253] width 51 height 11
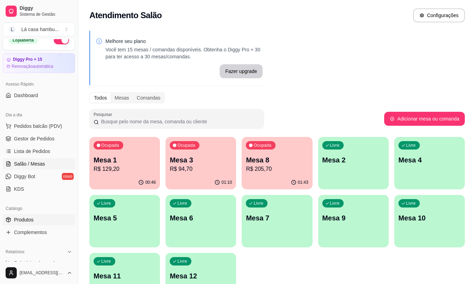
click at [22, 220] on span "Produtos" at bounding box center [24, 219] width 20 height 7
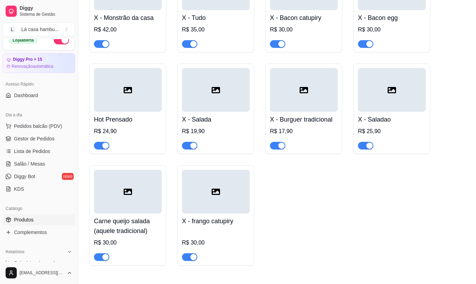
scroll to position [2827, 0]
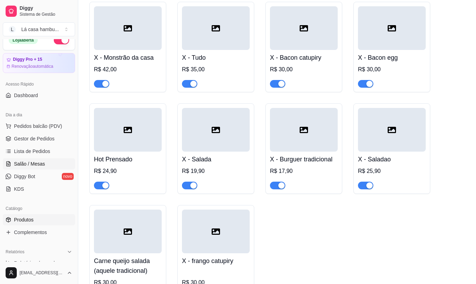
click at [33, 163] on span "Salão / Mesas" at bounding box center [29, 163] width 31 height 7
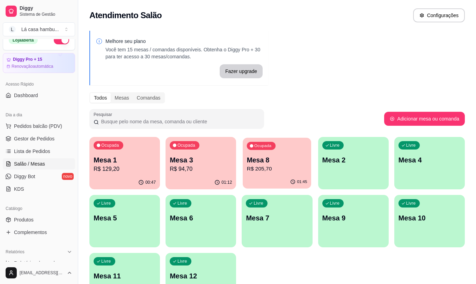
click at [291, 166] on p "R$ 205,70" at bounding box center [277, 169] width 60 height 8
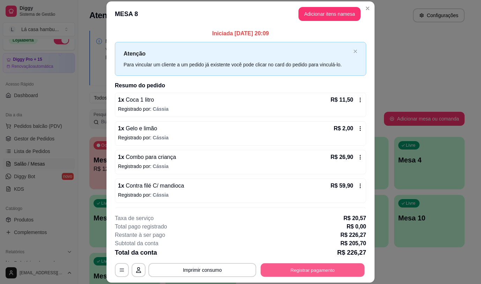
click at [307, 265] on button "Registrar pagamento" at bounding box center [313, 270] width 104 height 14
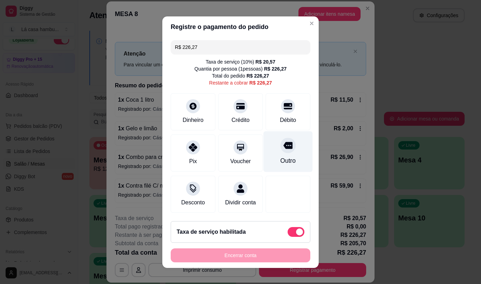
click at [277, 152] on div "Outro" at bounding box center [288, 151] width 49 height 41
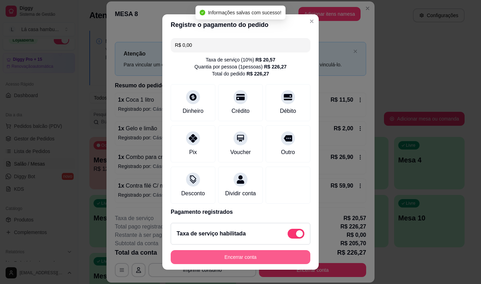
type input "R$ 0,00"
click at [256, 257] on button "Encerrar conta" at bounding box center [241, 257] width 140 height 14
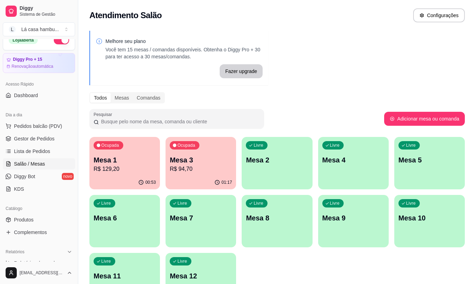
click at [132, 164] on div "Mesa 1 R$ 129,20" at bounding box center [125, 164] width 62 height 18
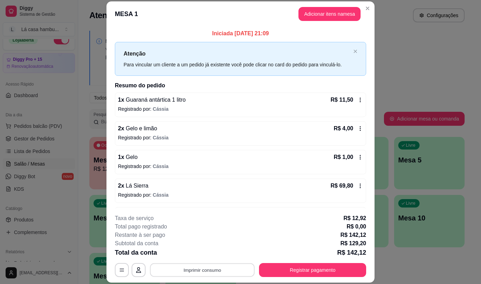
click at [198, 268] on button "Imprimir consumo" at bounding box center [202, 270] width 105 height 14
click at [201, 257] on button "IMPRESSORA" at bounding box center [201, 253] width 49 height 11
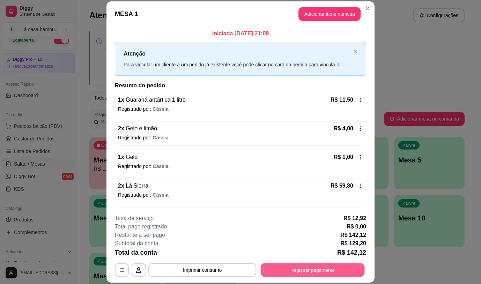
click at [346, 267] on button "Registrar pagamento" at bounding box center [313, 270] width 104 height 14
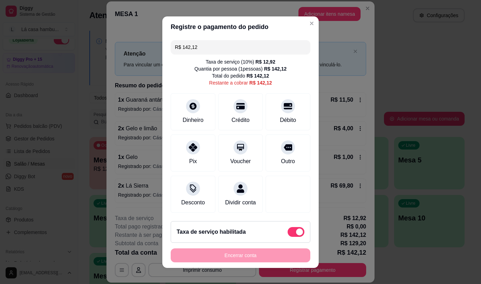
click at [273, 234] on div "Taxa de serviço habilitada" at bounding box center [241, 232] width 128 height 10
type input "R$ 129,20"
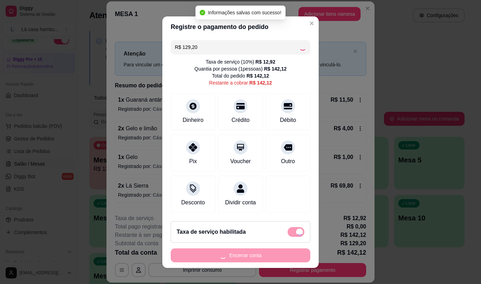
checkbox input "false"
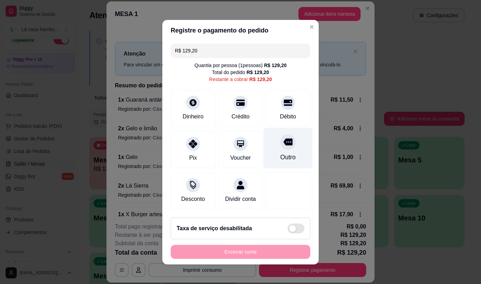
click at [284, 140] on icon at bounding box center [287, 141] width 9 height 7
type input "R$ 0,00"
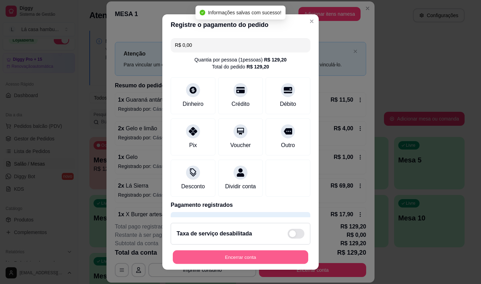
click at [267, 253] on button "Encerrar conta" at bounding box center [240, 257] width 135 height 14
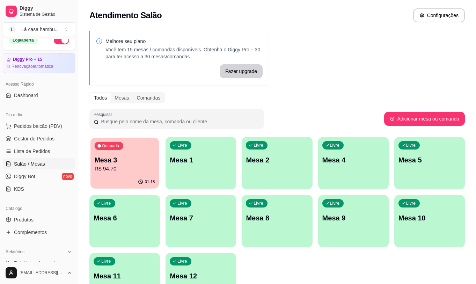
click at [116, 168] on p "R$ 94,70" at bounding box center [125, 169] width 60 height 8
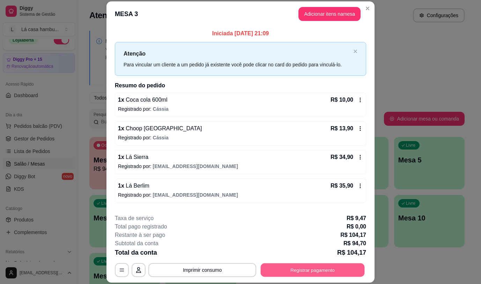
click at [327, 269] on button "Registrar pagamento" at bounding box center [313, 270] width 104 height 14
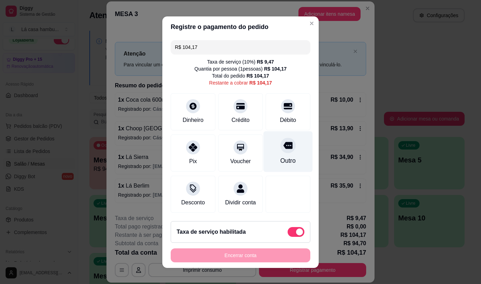
click at [283, 144] on div at bounding box center [287, 145] width 15 height 15
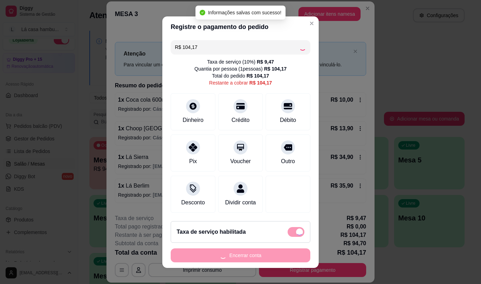
type input "R$ 0,00"
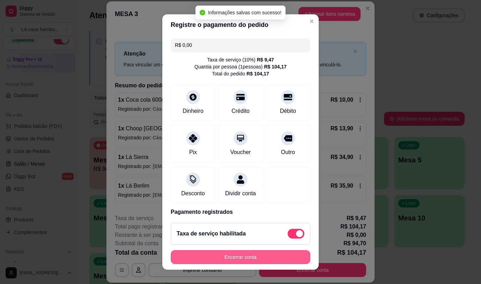
click at [253, 257] on button "Encerrar conta" at bounding box center [241, 257] width 140 height 14
